Goal: Check status: Check status

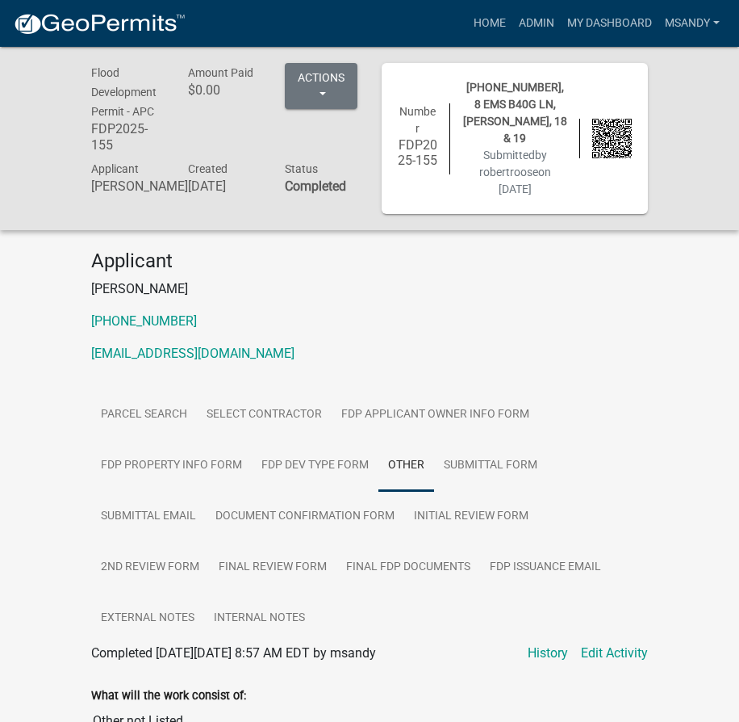
scroll to position [292, 0]
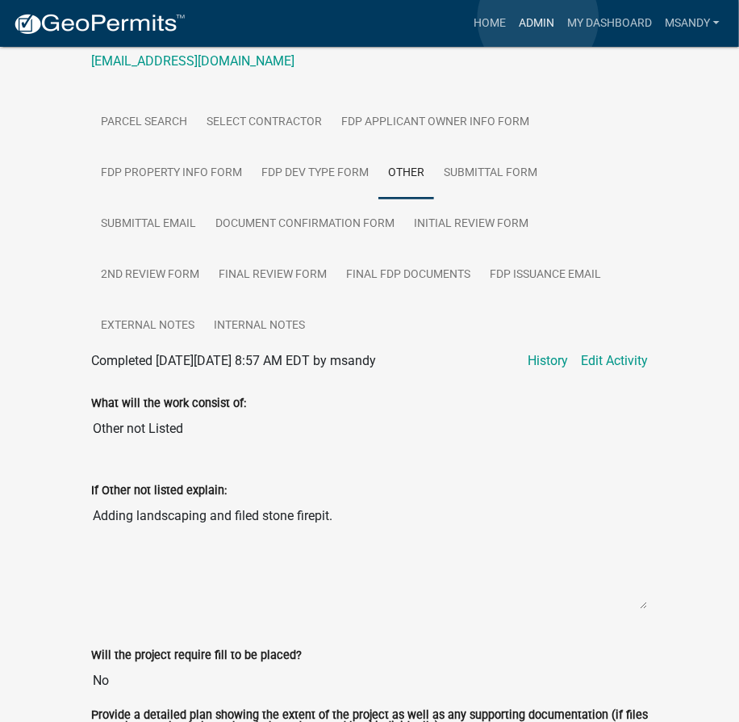
click at [538, 19] on link "Admin" at bounding box center [536, 23] width 48 height 31
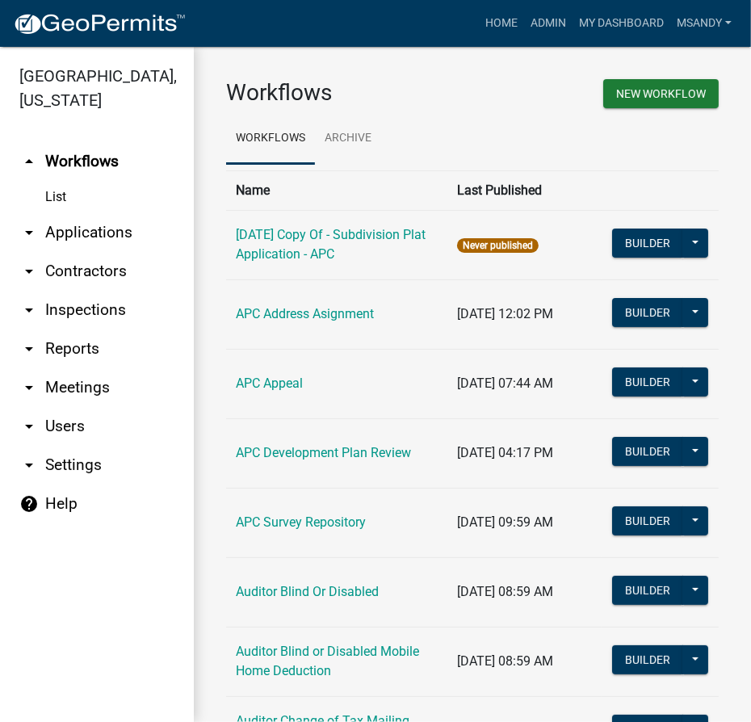
click at [89, 229] on link "arrow_drop_down Applications" at bounding box center [97, 232] width 194 height 39
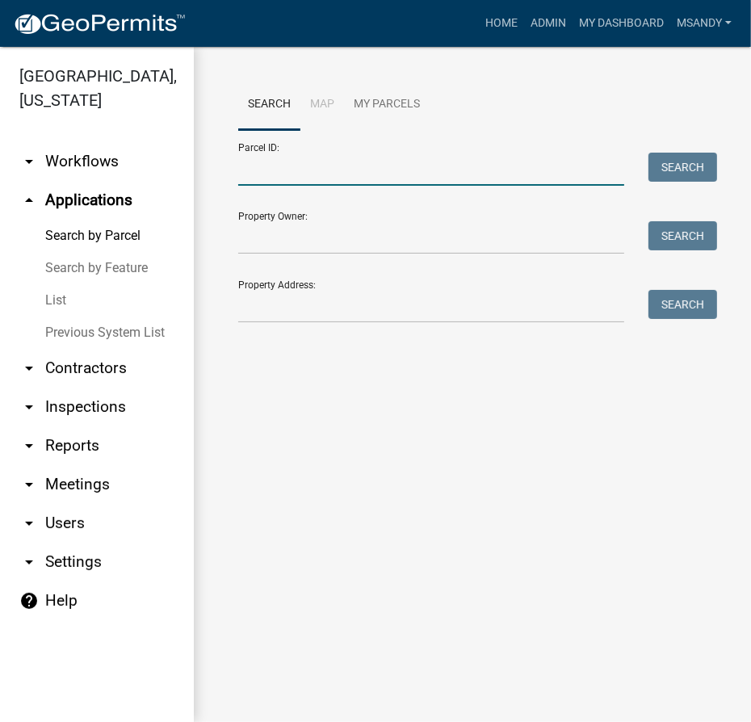
click at [355, 184] on input "Parcel ID:" at bounding box center [431, 169] width 386 height 33
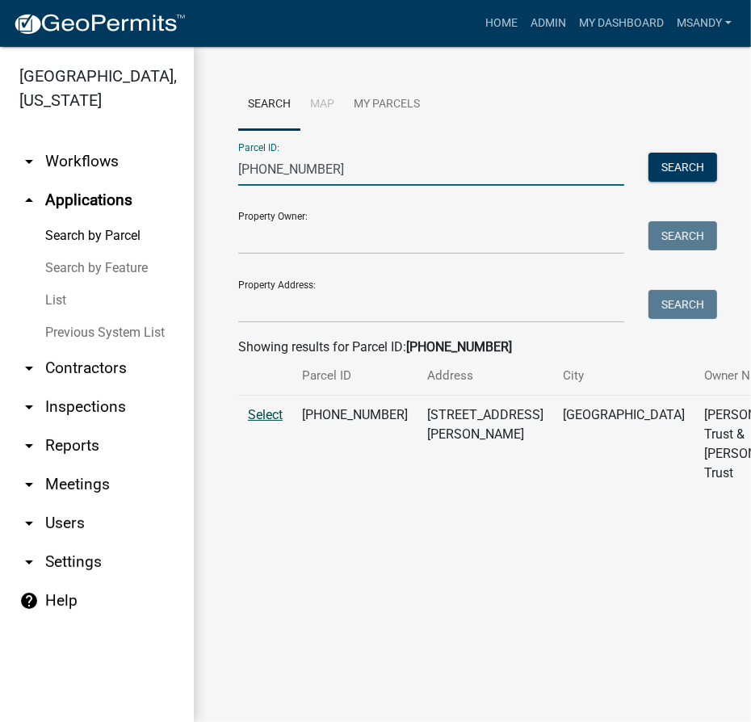
type input "[PHONE_NUMBER]"
click at [275, 422] on span "Select" at bounding box center [265, 414] width 35 height 15
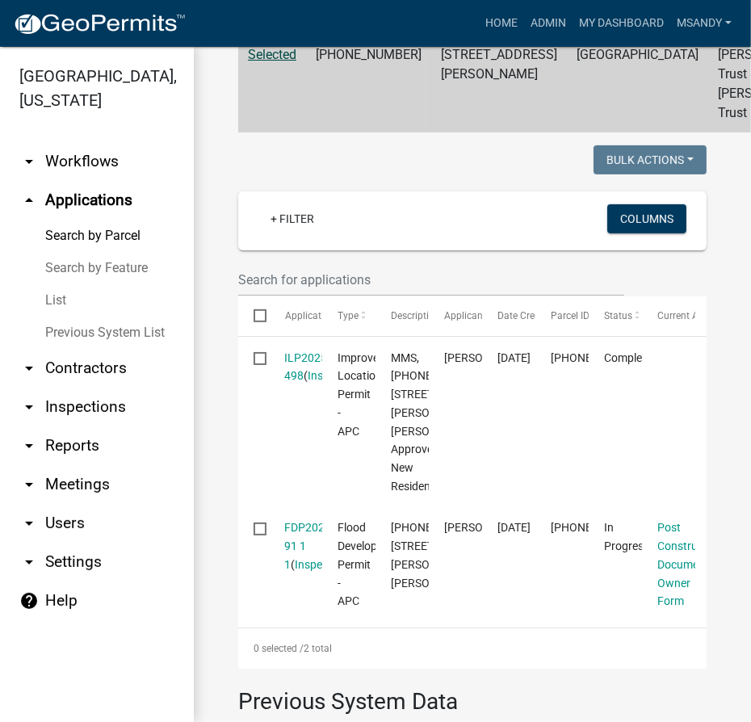
scroll to position [580, 0]
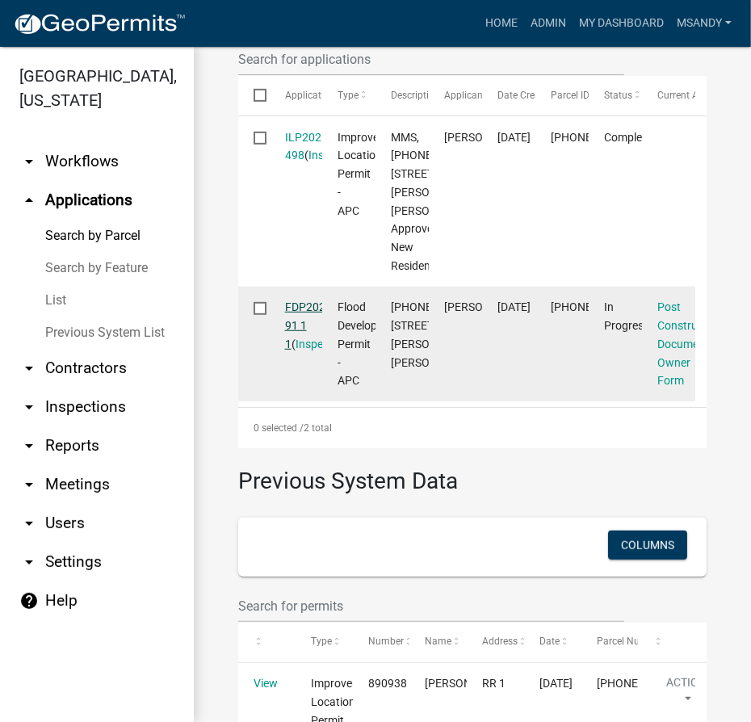
click at [296, 350] on link "FDP2025-91 1 1" at bounding box center [310, 325] width 50 height 50
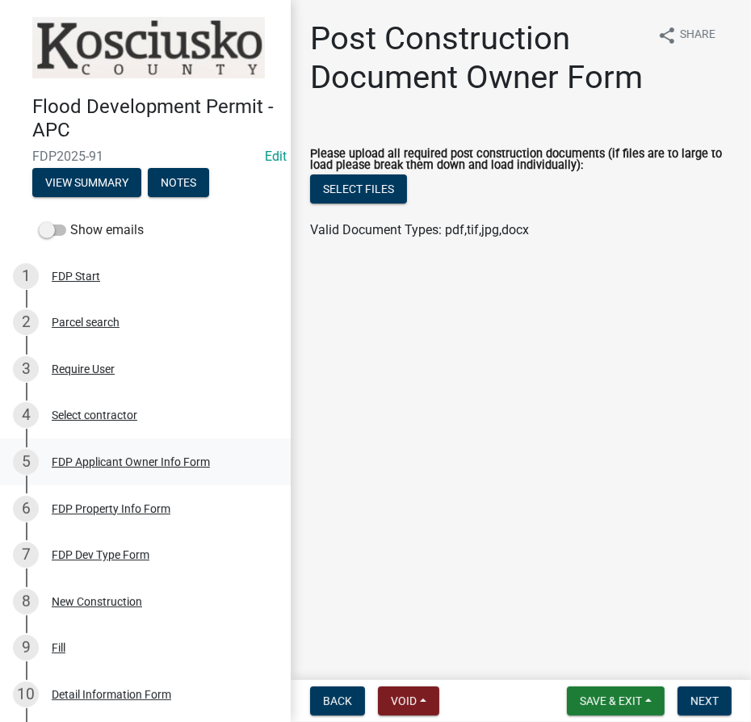
click at [121, 458] on div "FDP Applicant Owner Info Form" at bounding box center [131, 461] width 158 height 11
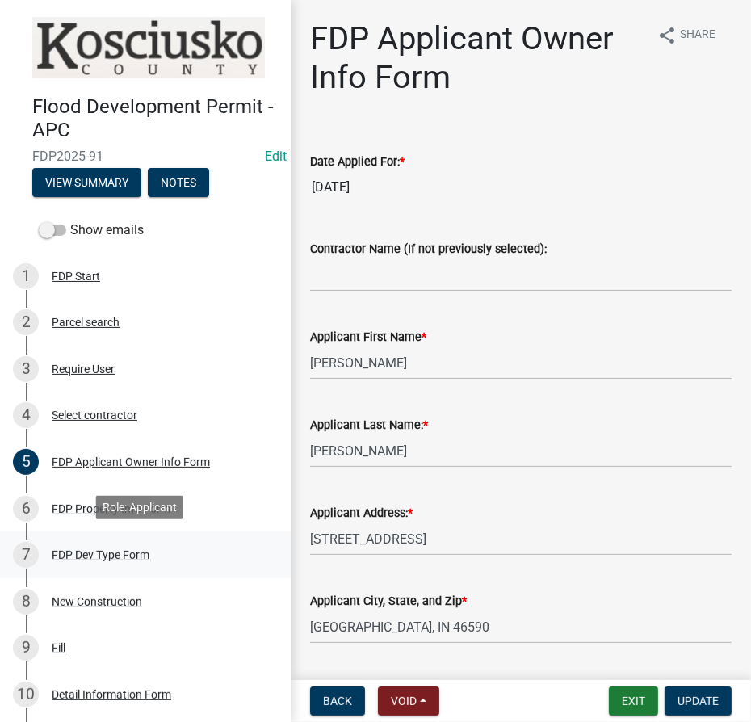
click at [86, 557] on div "FDP Dev Type Form" at bounding box center [101, 554] width 98 height 11
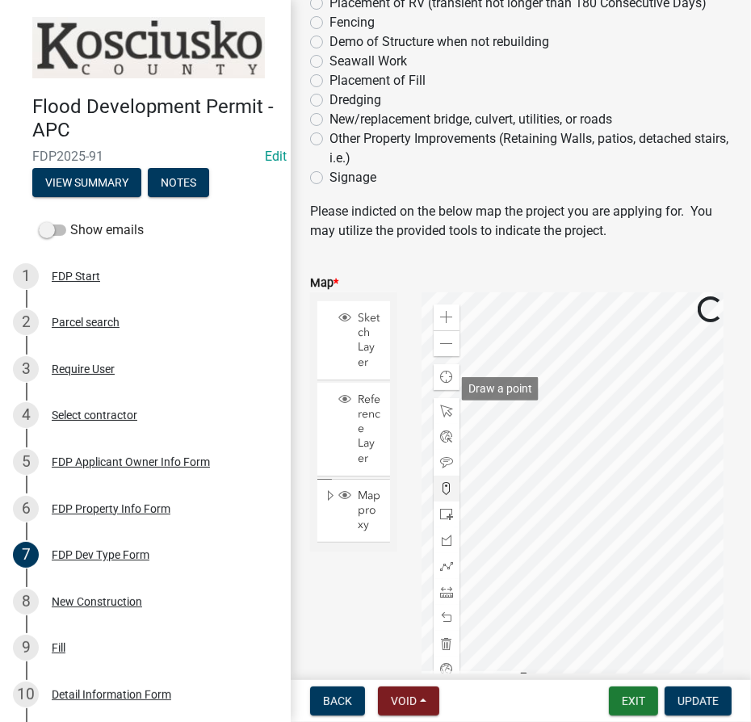
scroll to position [370, 0]
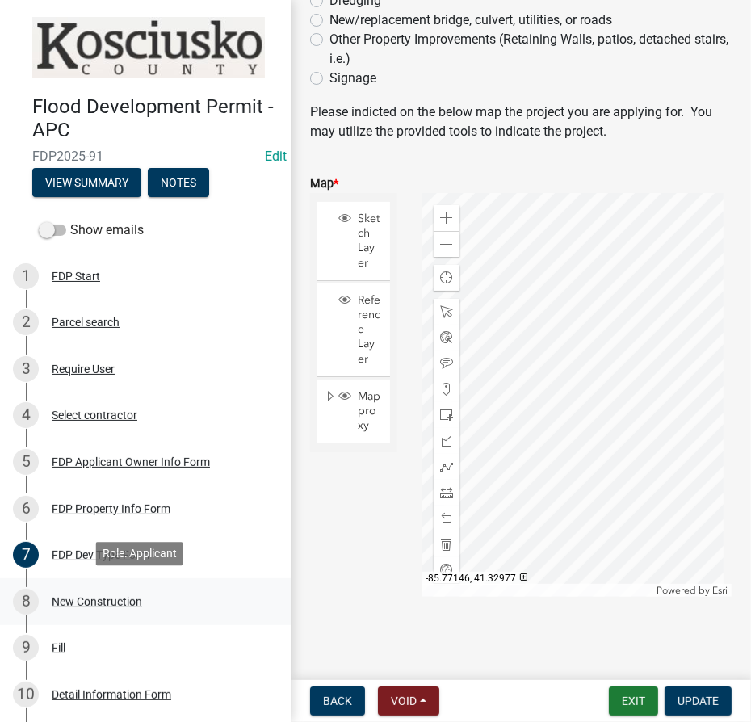
click at [114, 599] on div "New Construction" at bounding box center [97, 601] width 90 height 11
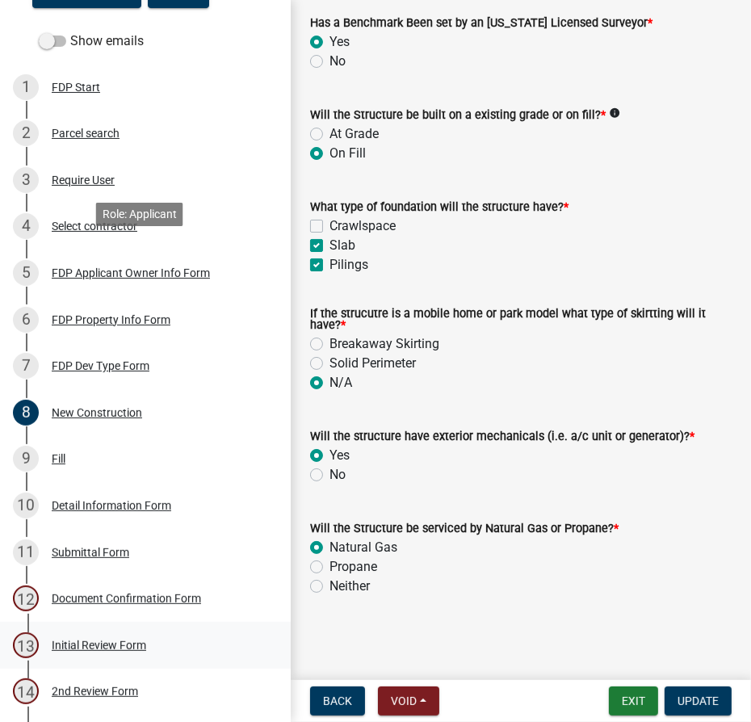
scroll to position [293, 0]
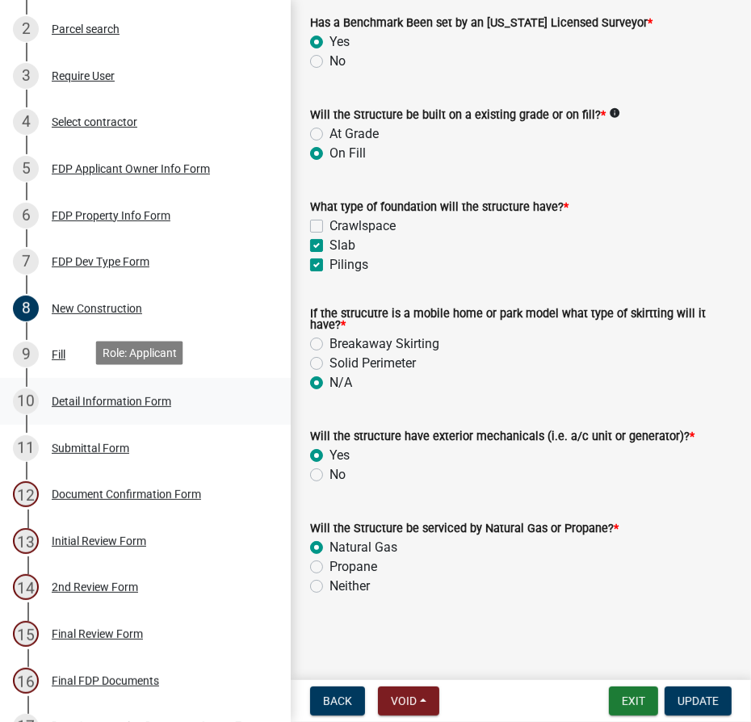
click at [94, 395] on div "Detail Information Form" at bounding box center [111, 400] width 119 height 11
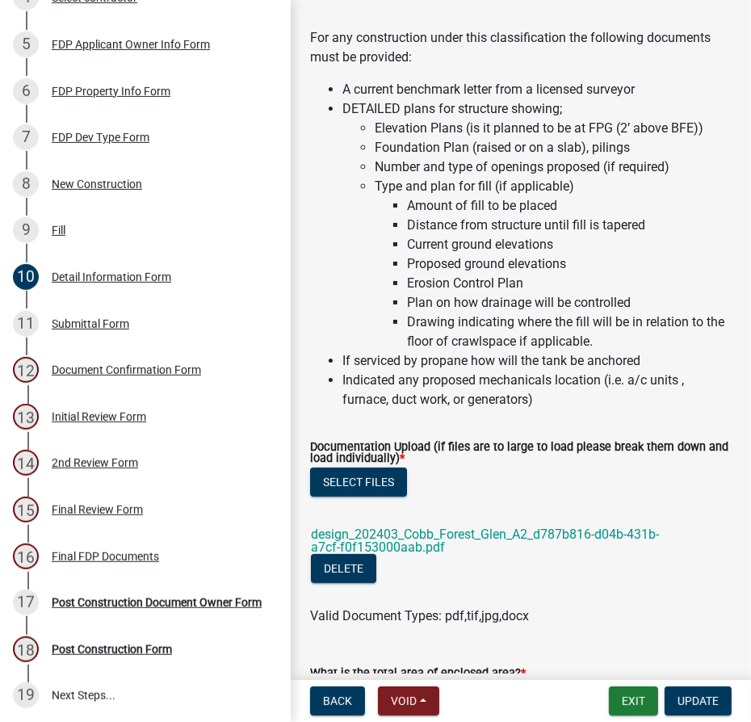
scroll to position [220, 0]
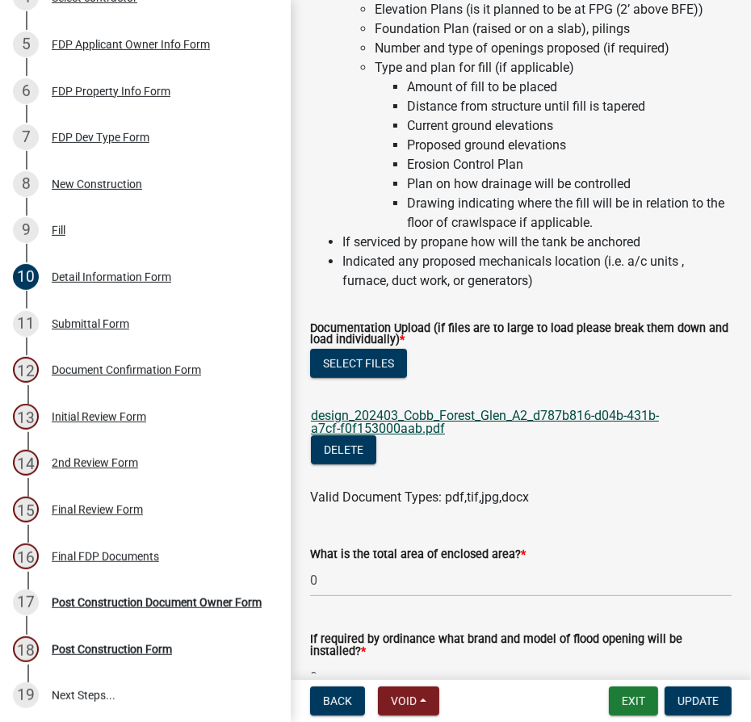
click at [470, 428] on link "design_202403_Cobb_Forest_Glen_A2_d787b816-d04b-431b-a7cf-f0f153000aab.pdf" at bounding box center [485, 422] width 348 height 28
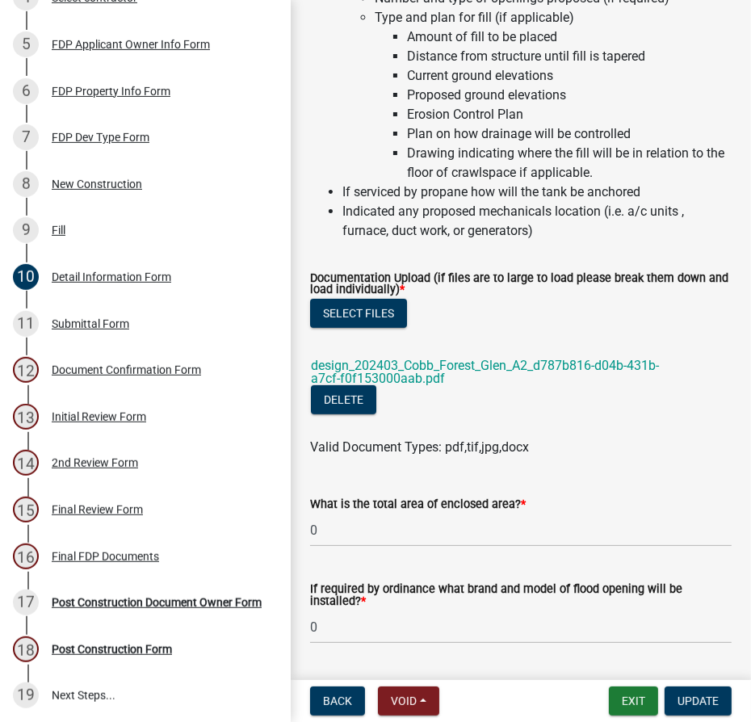
scroll to position [316, 0]
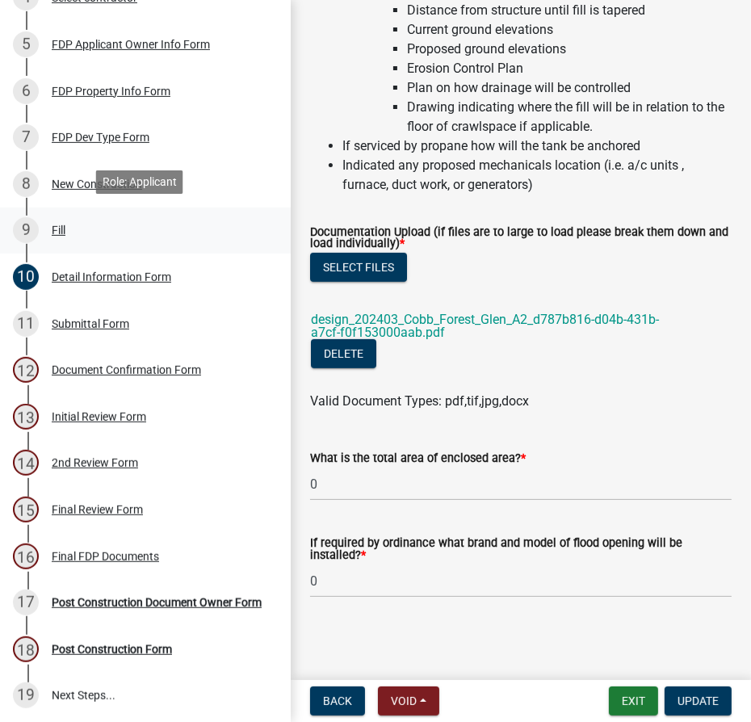
click at [60, 224] on div "Fill" at bounding box center [59, 229] width 14 height 11
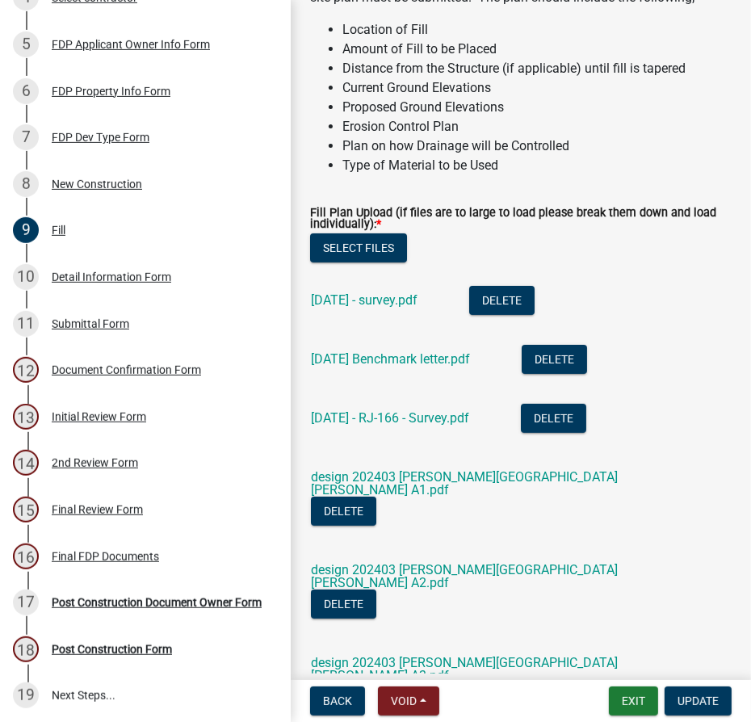
scroll to position [146, 0]
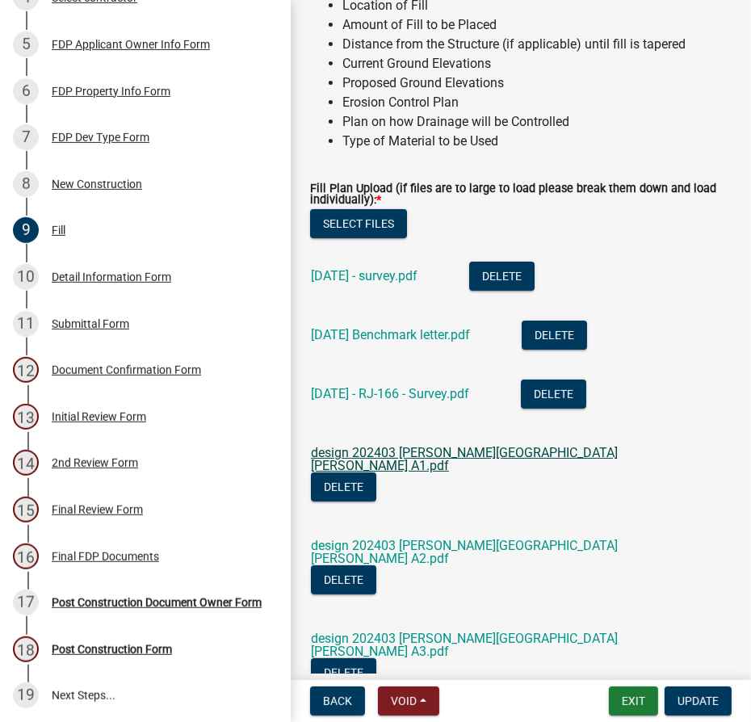
click at [458, 468] on link "design 202403 [PERSON_NAME][GEOGRAPHIC_DATA][PERSON_NAME] A1.pdf" at bounding box center [464, 459] width 307 height 28
